Goal: Transaction & Acquisition: Obtain resource

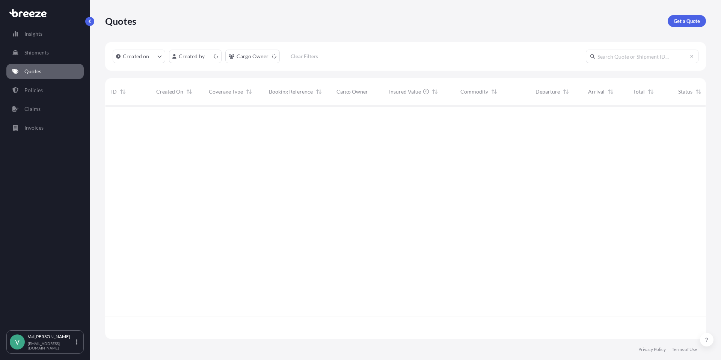
scroll to position [232, 595]
click at [692, 20] on p "Get a Quote" at bounding box center [687, 21] width 26 height 8
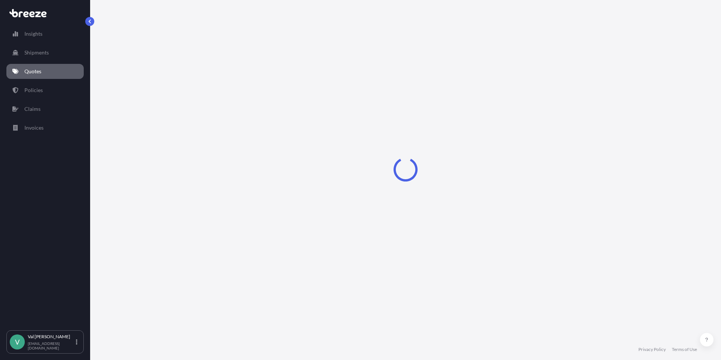
select select "Sea"
select select "1"
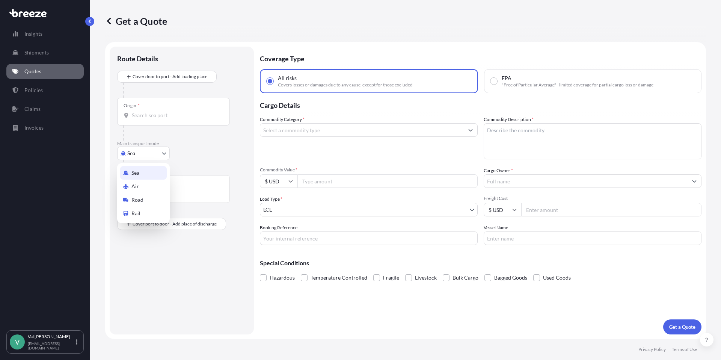
click at [152, 154] on body "Insights Shipments Quotes Policies Claims Invoices V [PERSON_NAME] [PERSON_NAME…" at bounding box center [360, 180] width 721 height 360
click at [151, 194] on div "Road" at bounding box center [143, 200] width 47 height 14
select select "Road"
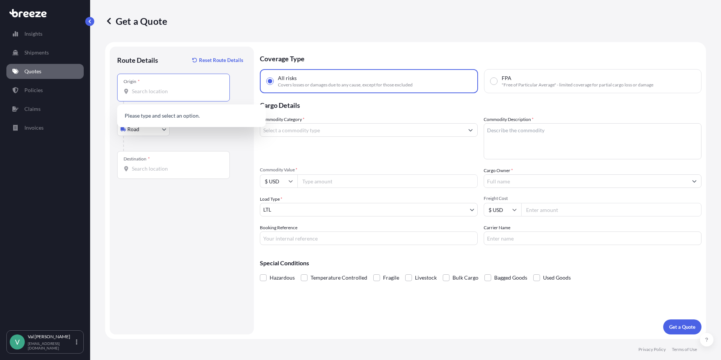
click at [167, 93] on input "Origin *" at bounding box center [176, 91] width 89 height 8
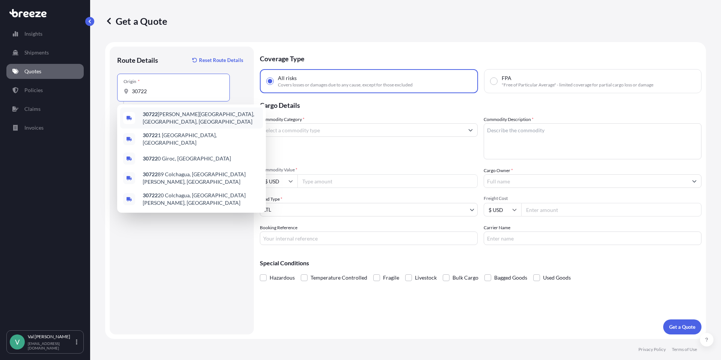
drag, startPoint x: 160, startPoint y: 87, endPoint x: 113, endPoint y: 87, distance: 46.9
click at [113, 87] on div "Route Details Reset Route Details Place of loading Road Road Rail Origin * 3072…" at bounding box center [182, 191] width 144 height 288
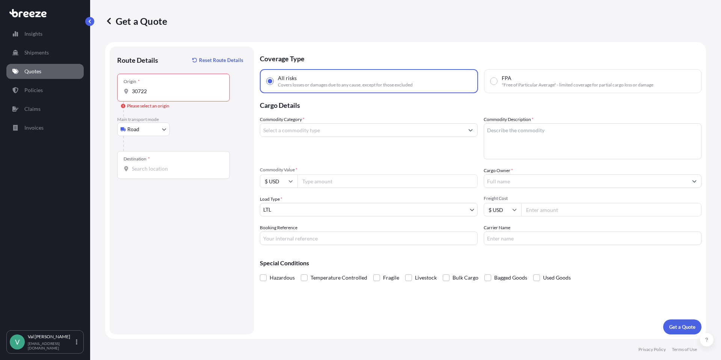
click at [149, 94] on input "30722" at bounding box center [176, 91] width 89 height 8
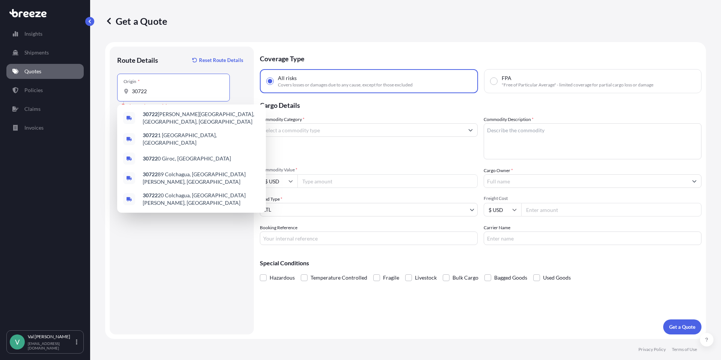
drag, startPoint x: 151, startPoint y: 91, endPoint x: 123, endPoint y: 89, distance: 27.5
click at [124, 89] on div "30722" at bounding box center [174, 91] width 100 height 8
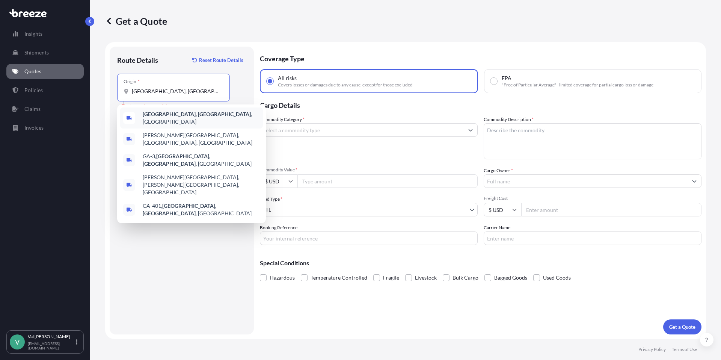
click at [161, 113] on b "[GEOGRAPHIC_DATA], [GEOGRAPHIC_DATA]" at bounding box center [197, 114] width 108 height 6
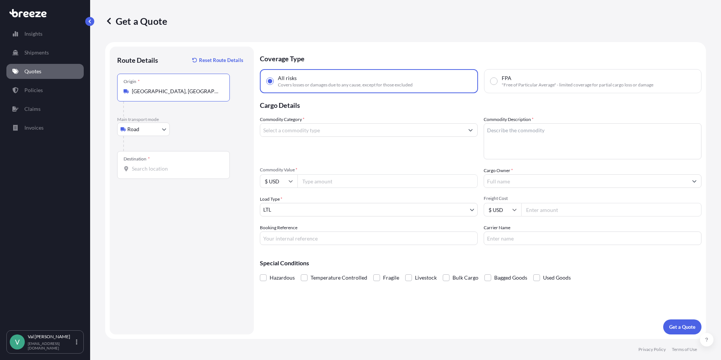
type input "[GEOGRAPHIC_DATA], [GEOGRAPHIC_DATA], [GEOGRAPHIC_DATA]"
click at [163, 167] on input "Destination *" at bounding box center [176, 169] width 89 height 8
type input "[GEOGRAPHIC_DATA], [GEOGRAPHIC_DATA]"
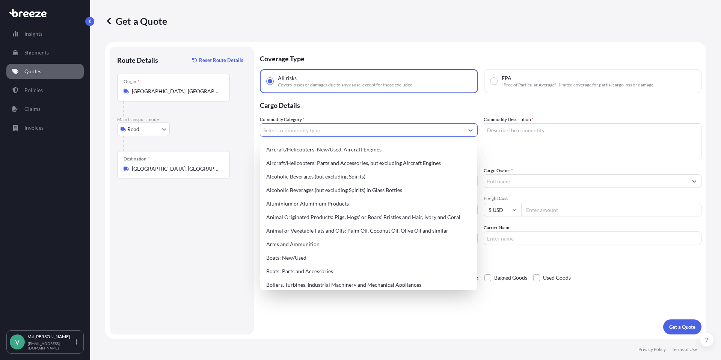
click at [290, 130] on input "Commodity Category *" at bounding box center [361, 130] width 203 height 14
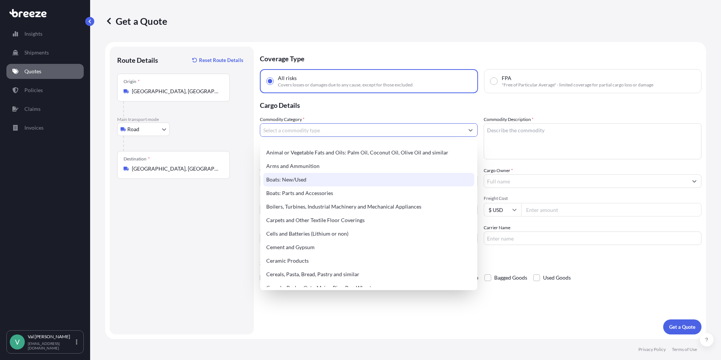
scroll to position [86, 0]
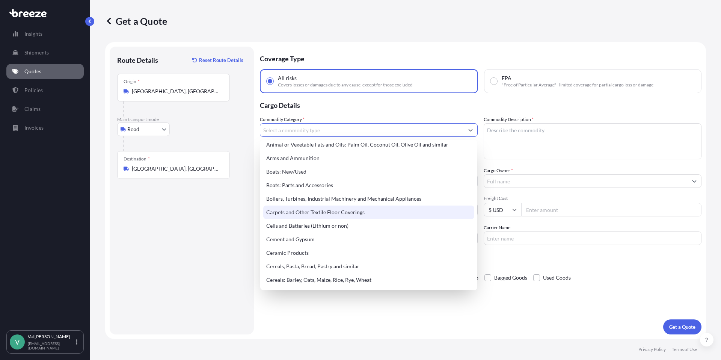
click at [326, 209] on div "Carpets and Other Textile Floor Coverings" at bounding box center [368, 212] width 211 height 14
type input "Carpets and Other Textile Floor Coverings"
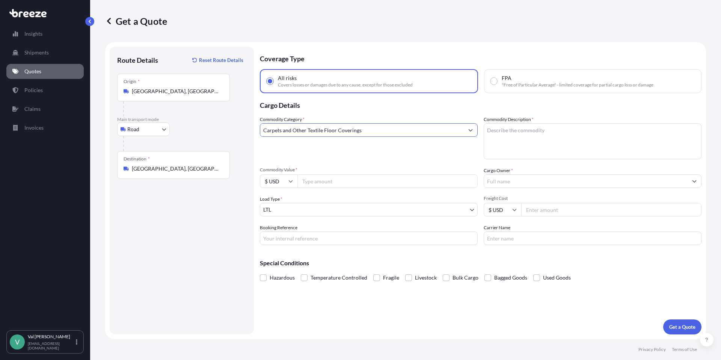
click at [332, 182] on input "Commodity Value *" at bounding box center [387, 181] width 180 height 14
type input "6151.10"
click at [324, 235] on input "Booking Reference" at bounding box center [369, 238] width 218 height 14
type input "P515-002814"
click at [520, 134] on textarea "Commodity Description *" at bounding box center [593, 141] width 218 height 36
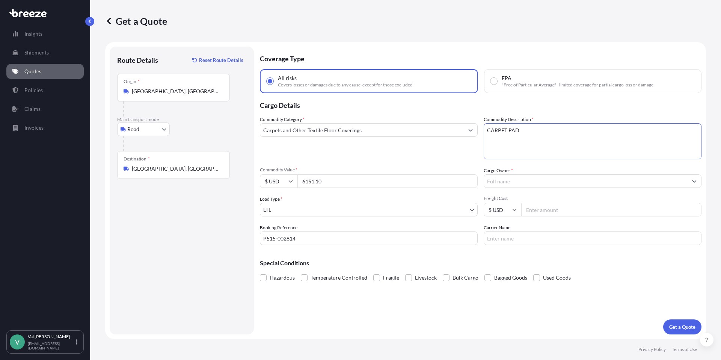
type textarea "CARPET PAD"
click at [506, 179] on input "Cargo Owner *" at bounding box center [585, 181] width 203 height 14
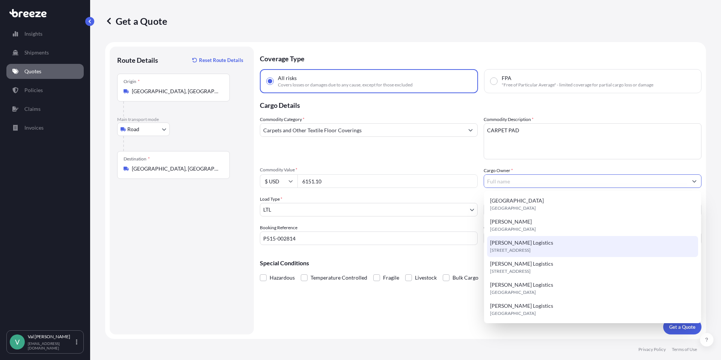
click at [533, 246] on div "[PERSON_NAME] Logistics [STREET_ADDRESS]" at bounding box center [592, 246] width 211 height 21
type input "[PERSON_NAME] Logistics"
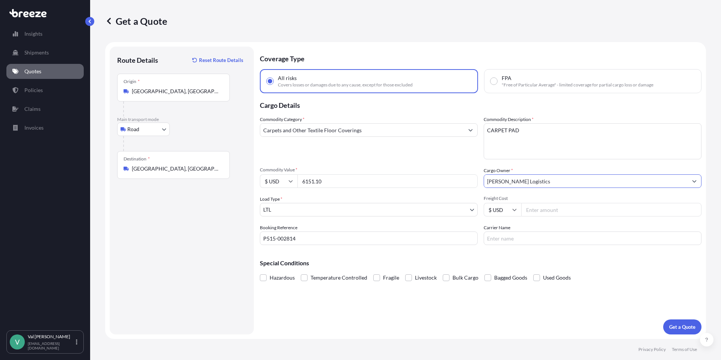
click at [548, 210] on input "Freight Cost" at bounding box center [611, 210] width 180 height 14
type input "1186.97"
click at [544, 238] on input "Carrier Name" at bounding box center [593, 238] width 218 height 14
type input "TFORCE"
click at [674, 322] on button "Get a Quote" at bounding box center [682, 326] width 38 height 15
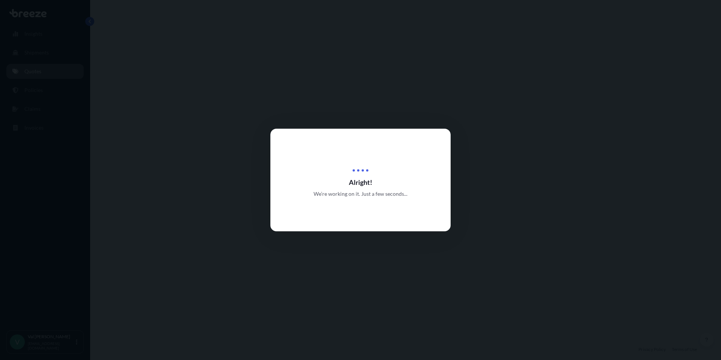
select select "Road"
select select "1"
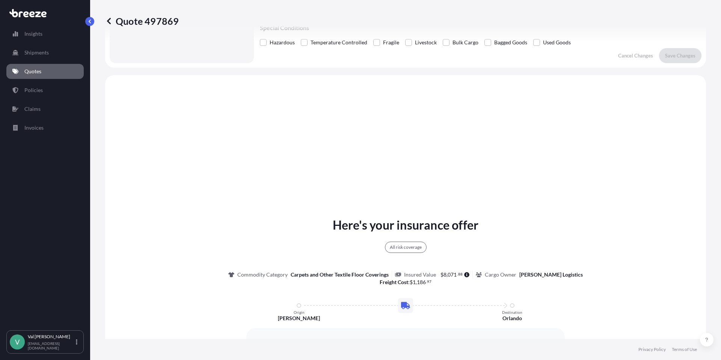
scroll to position [273, 0]
